Goal: Information Seeking & Learning: Learn about a topic

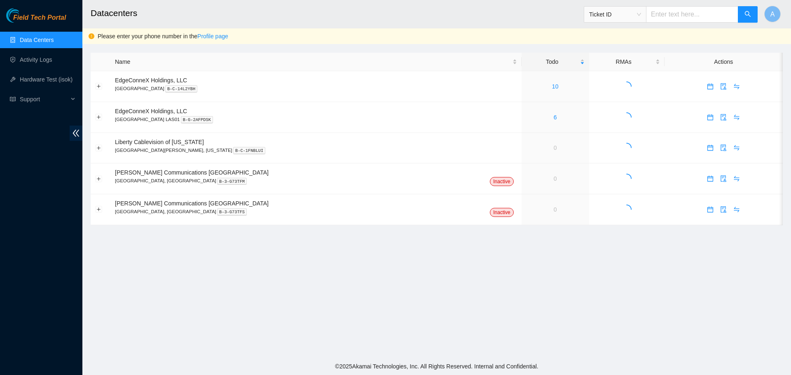
click at [339, 322] on main "Datacenters Ticket ID A Please enter your phone number in the Profile page Name…" at bounding box center [436, 179] width 709 height 358
click at [391, 292] on main "Datacenters Ticket ID A Please enter your phone number in the Profile page Name…" at bounding box center [436, 179] width 709 height 358
click at [26, 101] on span "Support" at bounding box center [44, 99] width 49 height 16
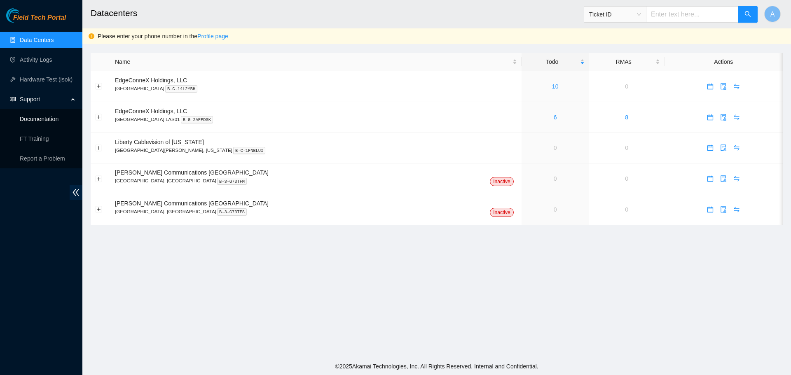
click at [51, 119] on link "Documentation" at bounding box center [39, 119] width 39 height 7
